Goal: Task Accomplishment & Management: Complete application form

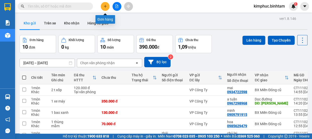
click at [108, 5] on button at bounding box center [105, 6] width 9 height 9
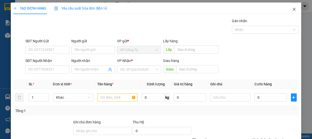
click at [292, 8] on icon "close" at bounding box center [294, 9] width 4 height 4
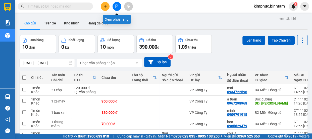
click at [118, 9] on button at bounding box center [116, 6] width 9 height 9
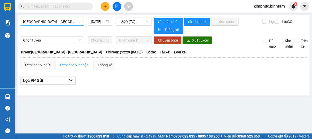
click at [43, 21] on span "Hà Nội - Quảng Ngãi" at bounding box center [52, 22] width 58 height 8
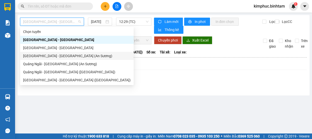
click at [46, 57] on div "Sài Gòn - Quảng Ngãi (An Sương)" at bounding box center [76, 56] width 107 height 6
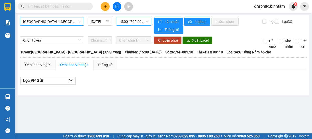
click at [137, 22] on span "15:00 - 76F-001.10" at bounding box center [133, 22] width 29 height 8
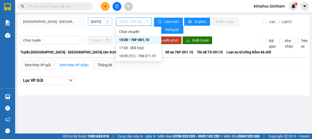
click at [98, 21] on input "12/10/2025" at bounding box center [98, 22] width 14 height 6
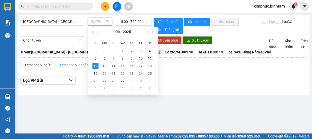
click at [150, 56] on div "11" at bounding box center [150, 58] width 6 height 6
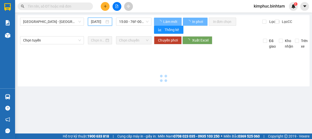
type input "11/10/2025"
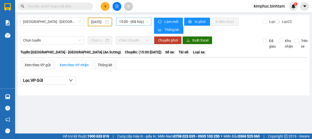
click at [136, 21] on span "15:00 - (Đã hủy)" at bounding box center [133, 22] width 29 height 8
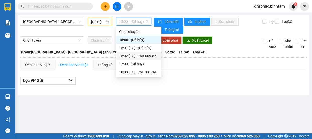
click at [136, 56] on div "15:02 (TC) - 76B-009.87" at bounding box center [138, 56] width 39 height 6
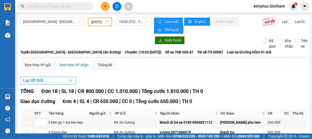
click at [32, 79] on span "Lọc VP Gửi" at bounding box center [33, 80] width 20 height 6
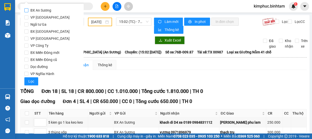
click at [30, 10] on span "BX An Sương" at bounding box center [40, 10] width 25 height 7
click at [28, 10] on input "BX An Sương" at bounding box center [26, 10] width 4 height 4
checkbox input "true"
click at [32, 80] on span "Lọc" at bounding box center [31, 81] width 6 height 6
click at [32, 80] on span "Lọc VP Gửi" at bounding box center [33, 80] width 20 height 6
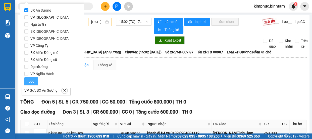
click at [33, 78] on span "Lọc" at bounding box center [31, 81] width 6 height 6
click at [33, 78] on span "Lọc VP Gửi" at bounding box center [33, 80] width 20 height 6
click at [31, 80] on span "Lọc" at bounding box center [31, 81] width 6 height 6
click at [31, 80] on span "Lọc VP Gửi" at bounding box center [33, 80] width 20 height 6
click at [29, 85] on button "Lọc" at bounding box center [31, 81] width 14 height 8
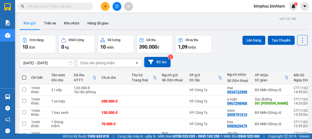
click at [107, 5] on button at bounding box center [105, 6] width 9 height 9
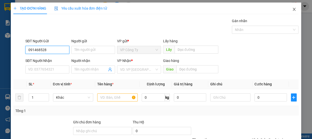
type input "0914685286"
click at [59, 58] on div "0914685286" at bounding box center [46, 60] width 37 height 6
type input "0839914341"
type input "gia hân"
type input "70.000"
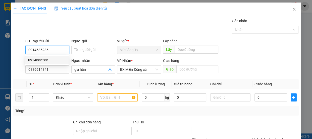
type input "70.000"
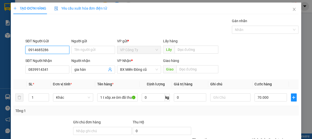
scroll to position [47, 0]
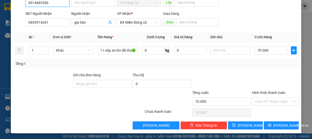
type input "0914685286"
click at [270, 90] on label "Hình thức thanh toán" at bounding box center [268, 92] width 33 height 4
click at [270, 97] on input "Hình thức thanh toán" at bounding box center [273, 101] width 37 height 8
click at [270, 90] on label "Hình thức thanh toán" at bounding box center [268, 92] width 33 height 4
click at [270, 97] on input "Hình thức thanh toán" at bounding box center [273, 101] width 37 height 8
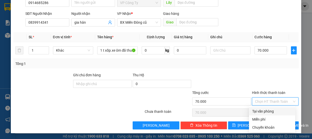
click at [266, 111] on div "Tại văn phòng" at bounding box center [272, 111] width 40 height 6
type input "0"
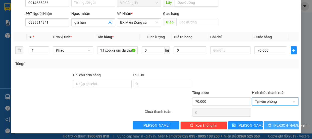
click at [269, 124] on icon "printer" at bounding box center [269, 124] width 3 height 3
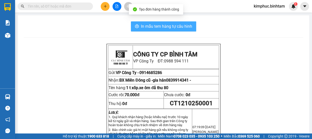
click at [172, 22] on button "In mẫu tem hàng tự cấu hình" at bounding box center [163, 26] width 65 height 10
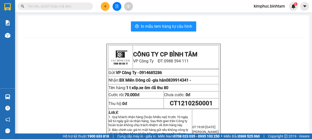
click at [104, 7] on icon "plus" at bounding box center [105, 7] width 4 height 4
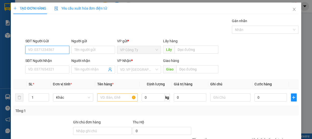
click at [55, 51] on input "SĐT Người Gửi" at bounding box center [47, 50] width 44 height 8
click at [56, 52] on input "0934785084" at bounding box center [47, 50] width 44 height 8
click at [55, 49] on input "0934785084" at bounding box center [47, 50] width 44 height 8
click at [55, 51] on input "0934785084" at bounding box center [47, 50] width 44 height 8
type input "0934785084"
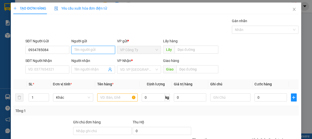
click at [77, 49] on input "Người gửi" at bounding box center [93, 50] width 44 height 8
click at [73, 49] on input "hái" at bounding box center [93, 50] width 44 height 8
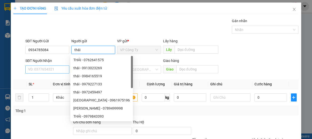
type input "thái"
click at [49, 68] on input "SĐT Người Nhận" at bounding box center [47, 69] width 44 height 8
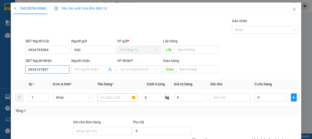
click at [53, 69] on input "0933197897" at bounding box center [47, 69] width 44 height 8
type input "0933197897"
click at [77, 69] on input "Người nhận" at bounding box center [90, 69] width 33 height 6
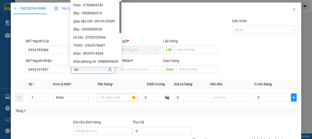
type input "a"
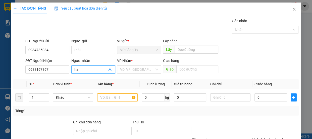
type input "h"
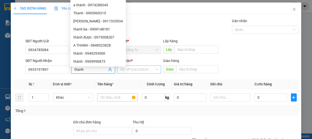
type input "thanh"
click at [130, 71] on input "search" at bounding box center [137, 69] width 34 height 8
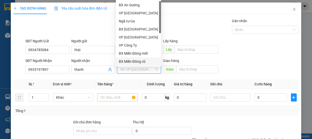
click at [133, 61] on div "BX Miền Đông cũ" at bounding box center [138, 61] width 39 height 6
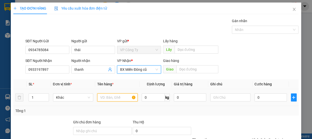
click at [109, 98] on input "text" at bounding box center [117, 97] width 40 height 8
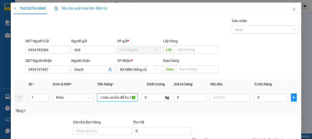
scroll to position [0, 24]
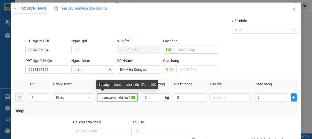
click at [122, 96] on input "1 t xốp+1 bọc b.trán.xe ôm đã hu 100" at bounding box center [117, 97] width 40 height 8
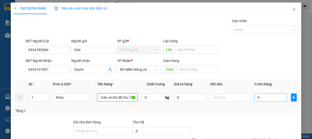
type input "1 t xốp+1 bọc b.trán.xe ôm đã thu 100"
click at [254, 97] on input "0" at bounding box center [270, 97] width 32 height 8
type input "1"
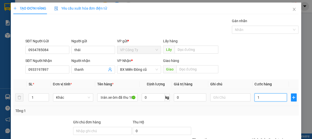
scroll to position [0, 0]
type input "10"
type input "100"
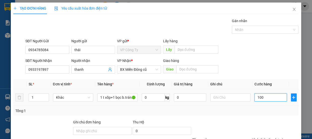
type input "100"
type input "1.000"
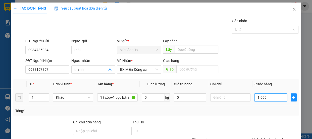
type input "10.000"
type input "100.000"
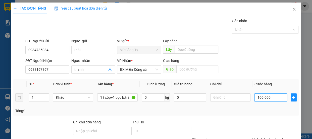
type input "100.000"
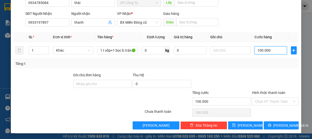
type input "100.000"
click at [262, 91] on label "Hình thức thanh toán" at bounding box center [268, 92] width 33 height 4
click at [262, 97] on input "Hình thức thanh toán" at bounding box center [273, 101] width 37 height 8
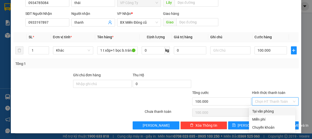
click at [262, 108] on div "Tại văn phòng" at bounding box center [272, 111] width 40 height 6
type input "0"
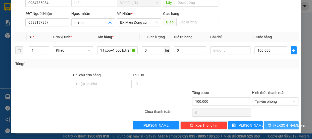
click at [264, 122] on button "[PERSON_NAME] và In" at bounding box center [280, 125] width 35 height 8
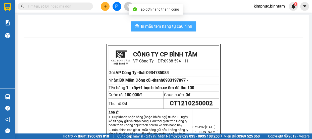
click at [174, 29] on span "In mẫu tem hàng tự cấu hình" at bounding box center [166, 26] width 51 height 6
click at [154, 25] on span "In mẫu tem hàng tự cấu hình" at bounding box center [166, 26] width 51 height 6
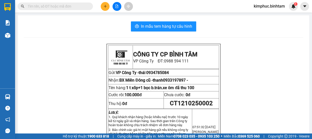
click at [117, 138] on span "Cung cấp máy in - giấy in:" at bounding box center [136, 136] width 39 height 6
